Goal: Information Seeking & Learning: Learn about a topic

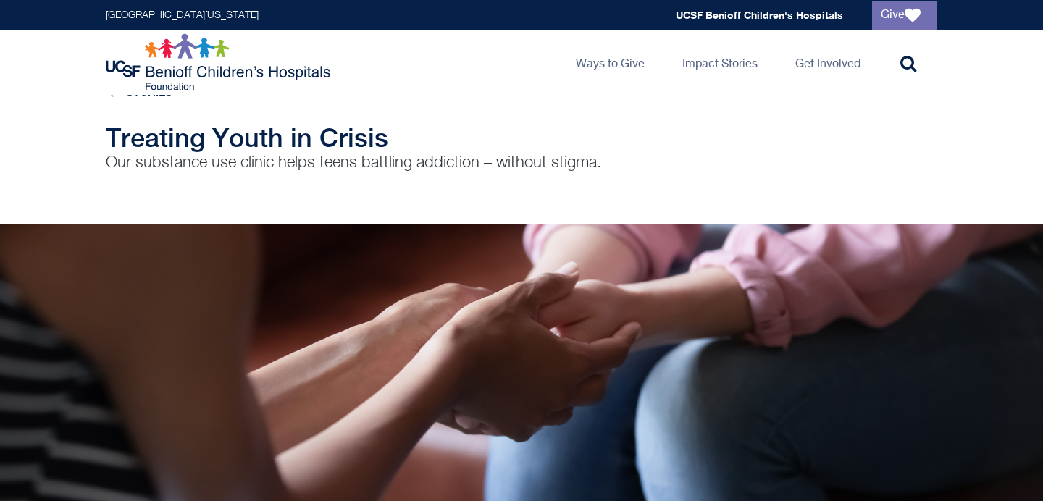
scroll to position [33, 0]
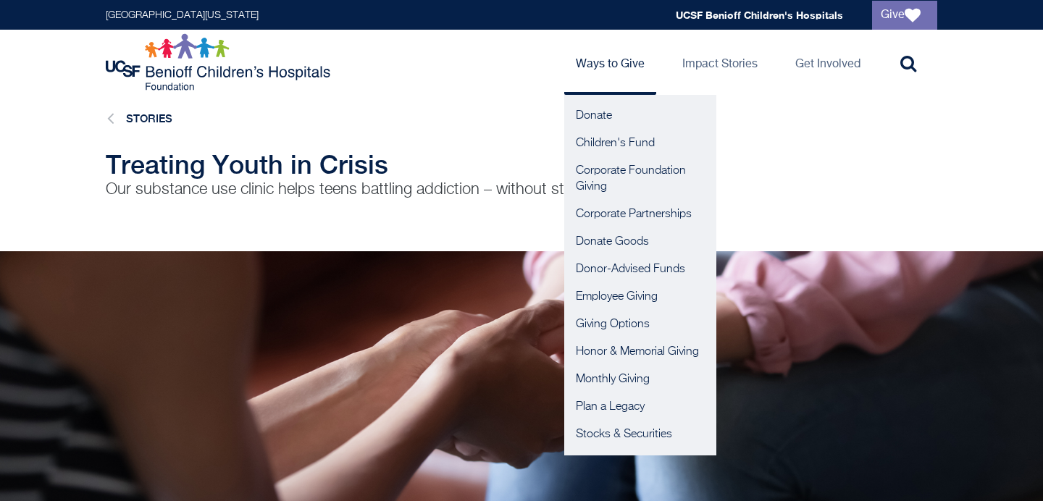
click at [615, 71] on link "Ways to Give" at bounding box center [610, 62] width 92 height 65
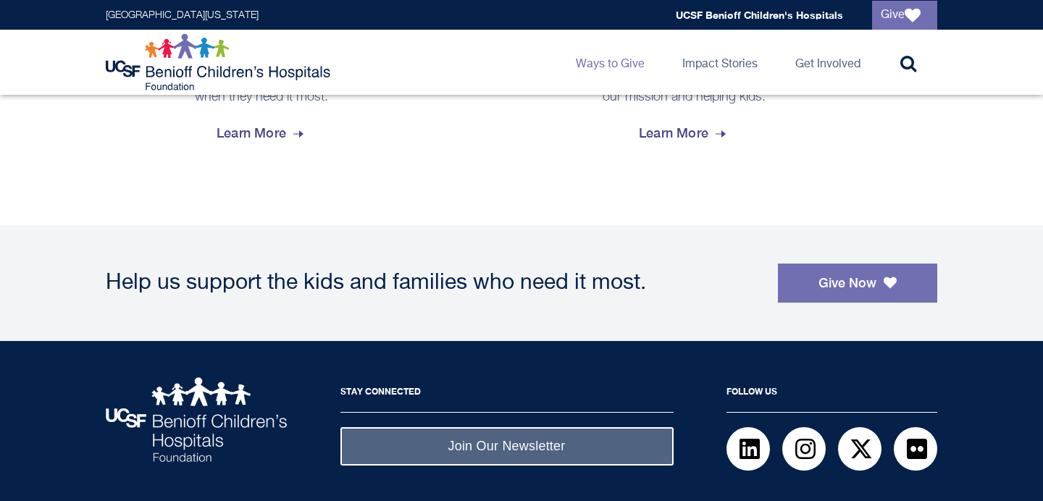
scroll to position [1132, 0]
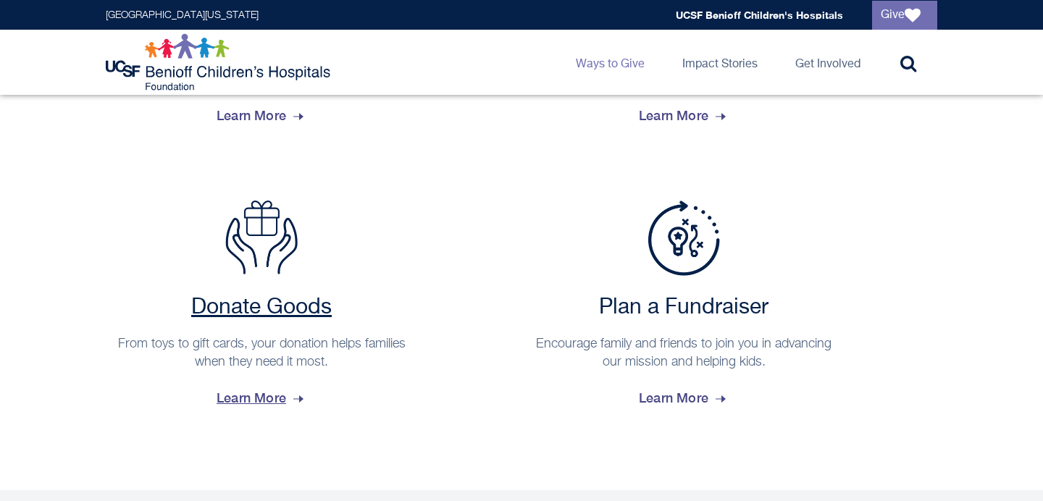
click at [287, 393] on span "Learn More" at bounding box center [261, 398] width 90 height 39
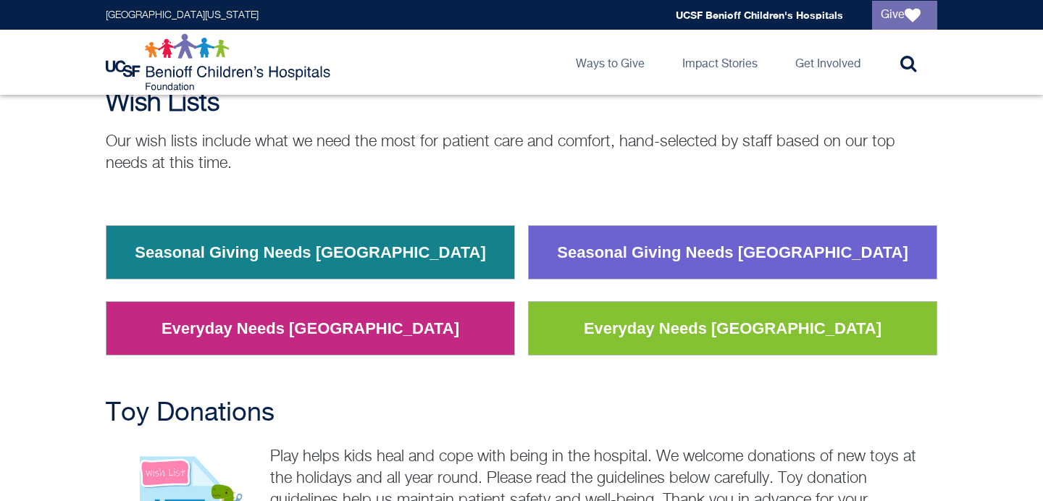
scroll to position [137, 0]
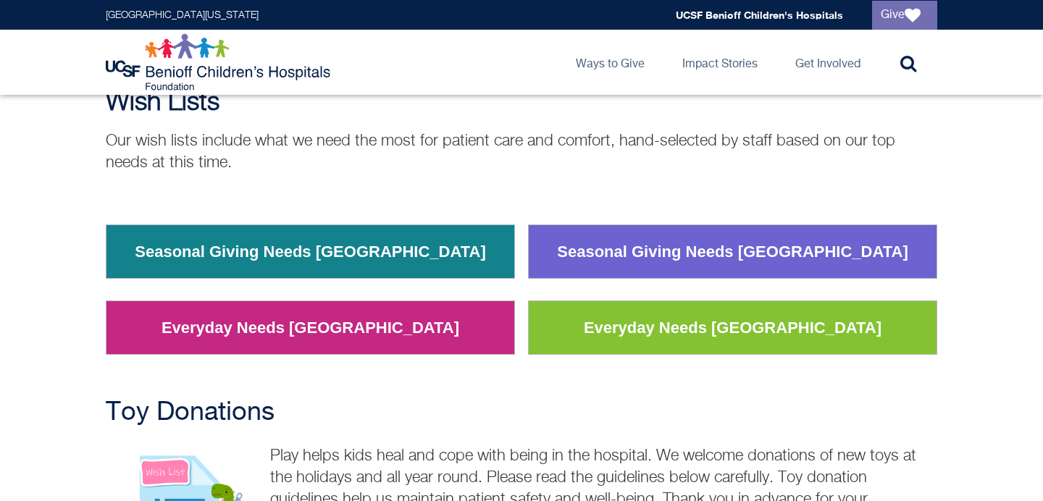
click at [649, 327] on link "Everyday Needs San Francisco" at bounding box center [732, 328] width 319 height 38
click at [384, 238] on link "Seasonal Giving Needs Oakland" at bounding box center [310, 252] width 373 height 38
click at [319, 336] on link "Everyday Needs Oakland" at bounding box center [310, 328] width 319 height 38
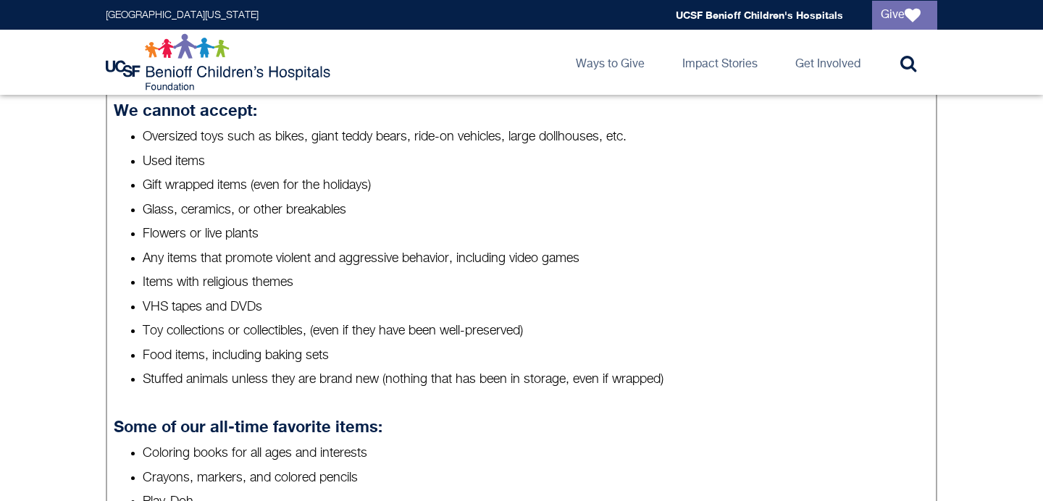
scroll to position [653, 0]
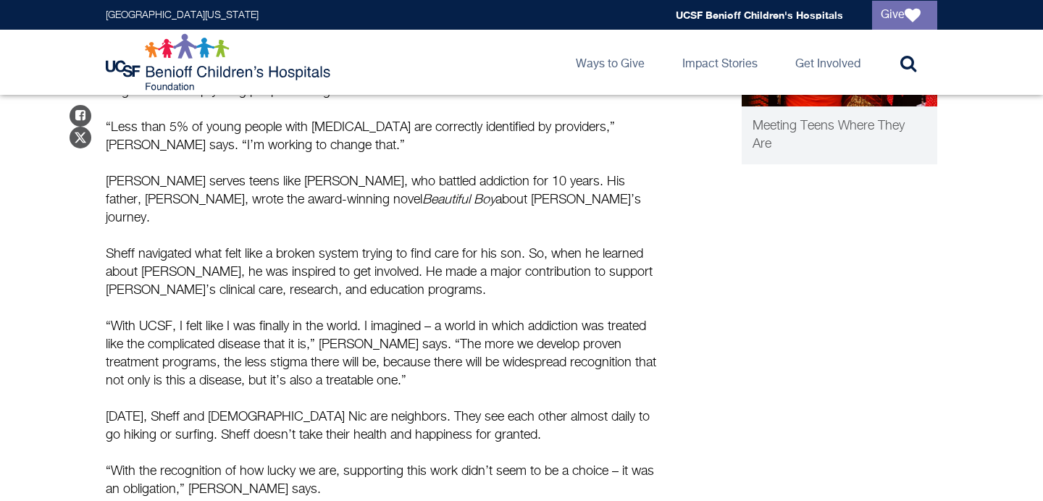
scroll to position [945, 0]
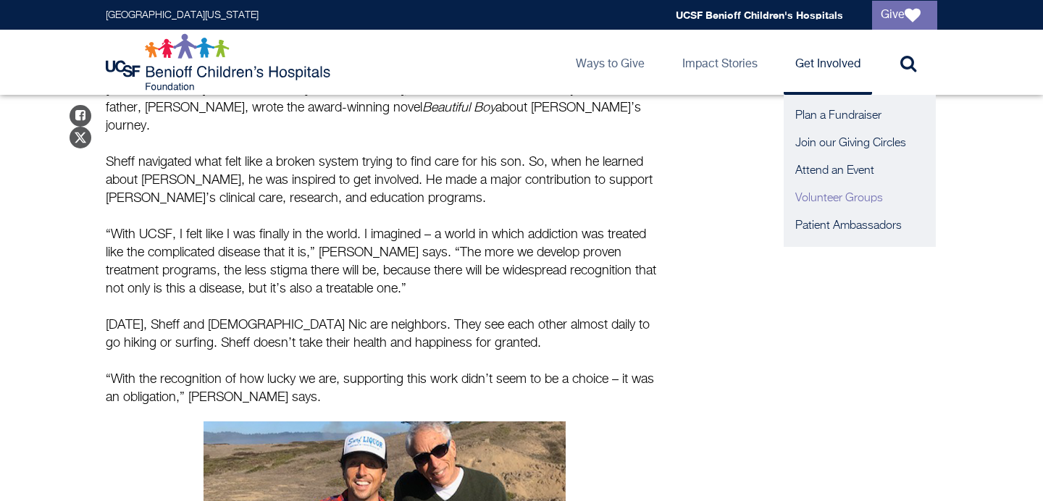
click at [825, 194] on link "Volunteer Groups" at bounding box center [859, 199] width 152 height 28
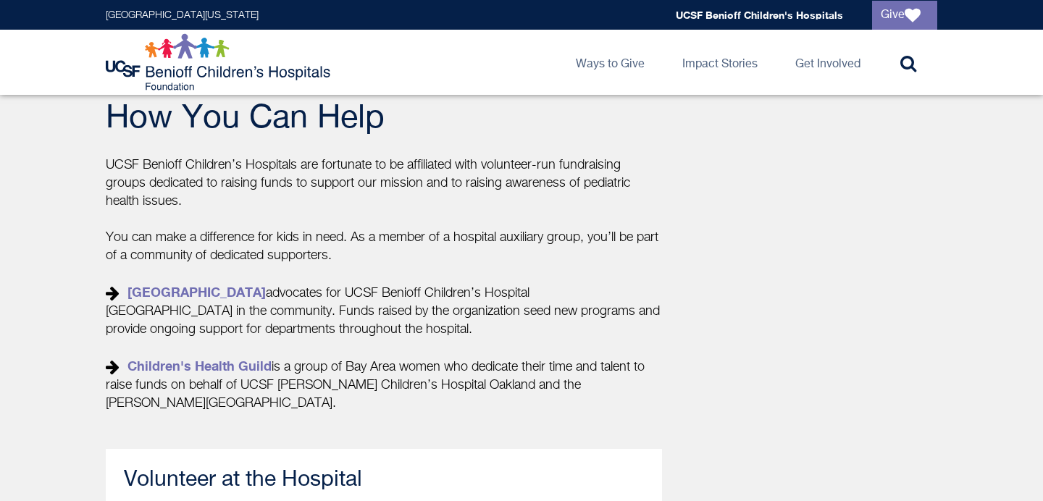
scroll to position [517, 0]
